Goal: Task Accomplishment & Management: Use online tool/utility

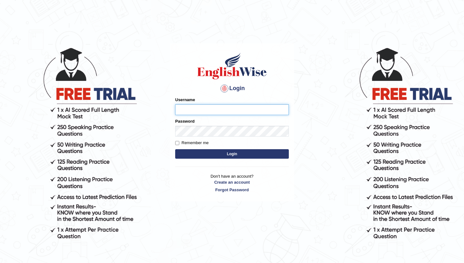
type input "amritpalkaurmalhi"
click at [206, 154] on button "Login" at bounding box center [232, 153] width 114 height 9
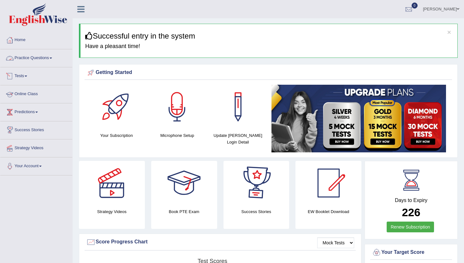
click at [23, 73] on link "Tests" at bounding box center [36, 75] width 72 height 16
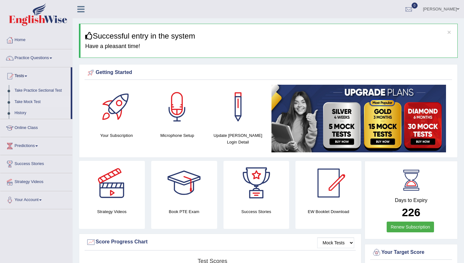
click at [29, 100] on link "Take Mock Test" at bounding box center [41, 101] width 59 height 11
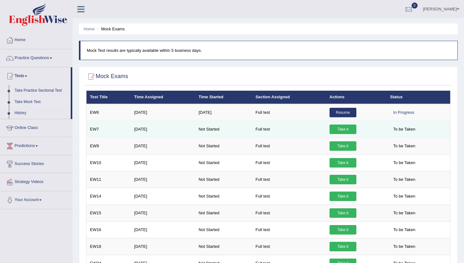
click at [342, 128] on link "Take it" at bounding box center [343, 128] width 27 height 9
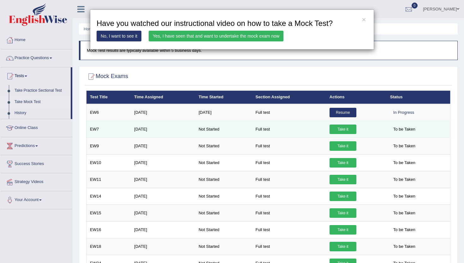
click at [342, 128] on div "× Have you watched our instructional video on how to take a Mock Test? No, I wa…" at bounding box center [232, 131] width 464 height 263
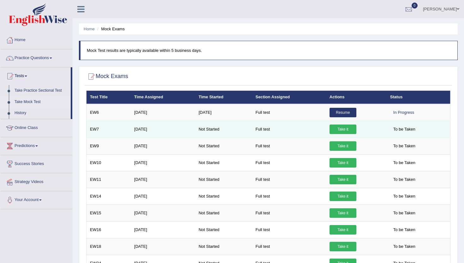
click at [342, 128] on link "Take it" at bounding box center [343, 128] width 27 height 9
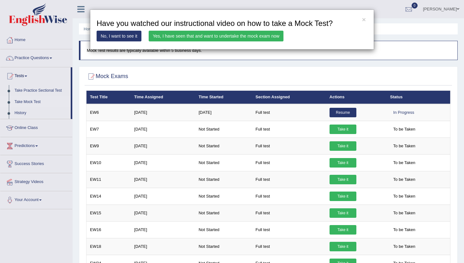
click at [250, 38] on link "Yes, I have seen that and want to undertake the mock exam now" at bounding box center [216, 36] width 135 height 11
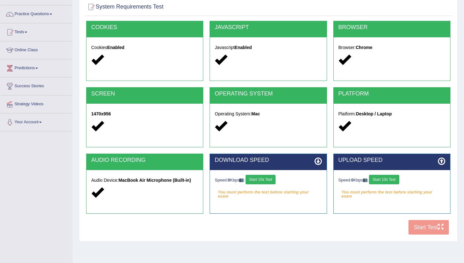
scroll to position [69, 0]
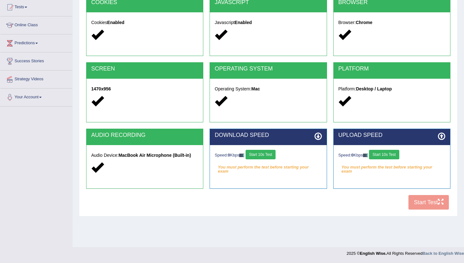
click at [264, 152] on button "Start 10s Test" at bounding box center [261, 154] width 30 height 9
click at [399, 153] on button "Start 10s Test" at bounding box center [384, 154] width 30 height 9
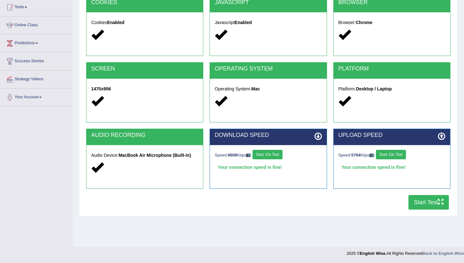
click at [410, 205] on button "Start Test" at bounding box center [429, 202] width 40 height 15
